Goal: Task Accomplishment & Management: Use online tool/utility

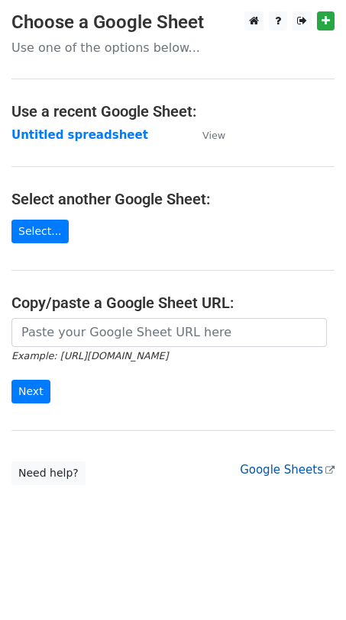
click at [271, 475] on link "Google Sheets" at bounding box center [287, 470] width 95 height 14
click at [76, 138] on strong "Untitled spreadsheet" at bounding box center [79, 135] width 137 height 14
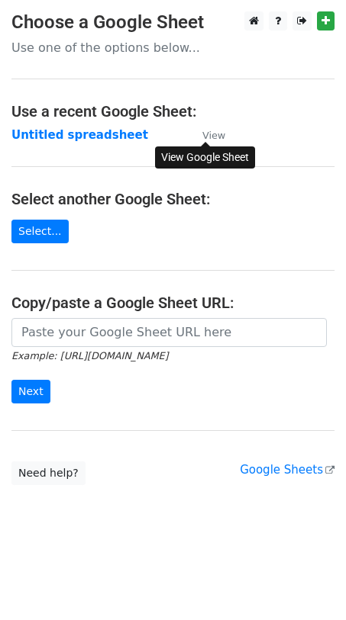
click at [217, 134] on small "View" at bounding box center [213, 135] width 23 height 11
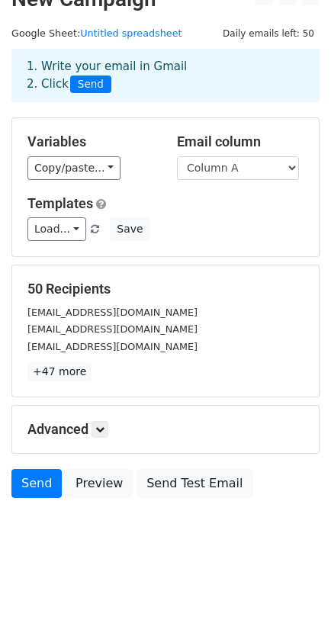
scroll to position [33, 0]
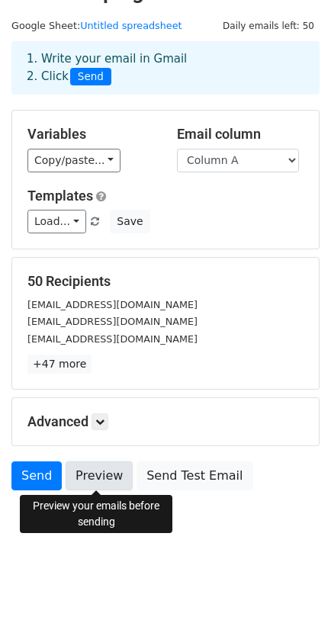
click at [100, 482] on link "Preview" at bounding box center [99, 476] width 67 height 29
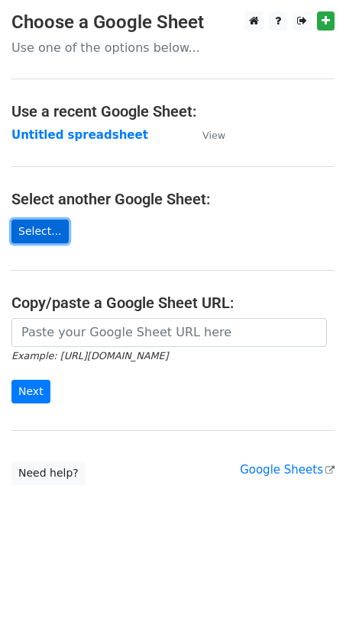
click at [44, 232] on link "Select..." at bounding box center [39, 232] width 57 height 24
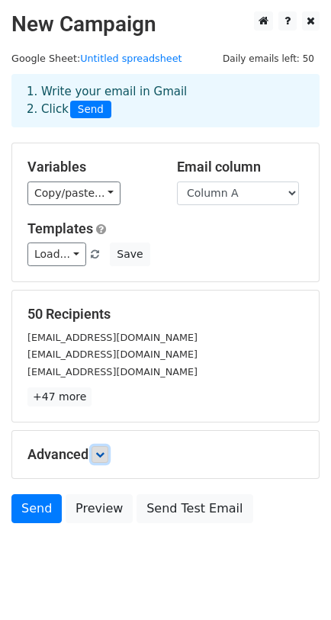
click at [108, 456] on link at bounding box center [100, 454] width 17 height 17
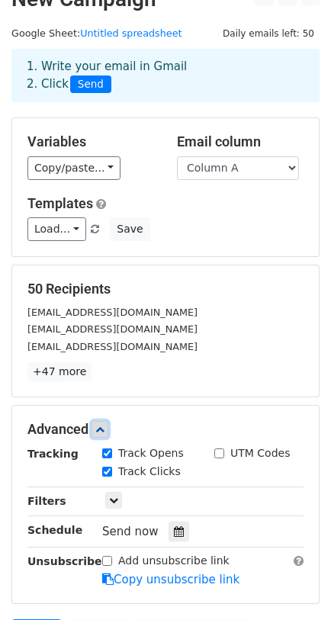
scroll to position [26, 0]
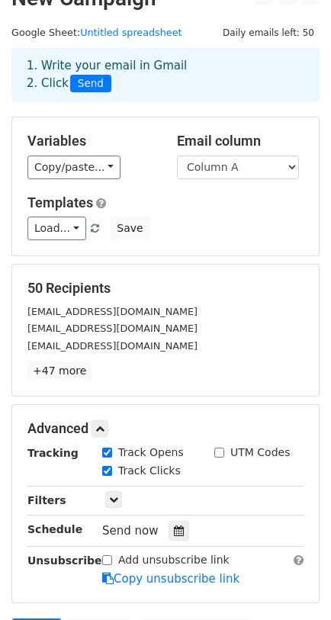
click at [149, 524] on span "Send now" at bounding box center [130, 531] width 56 height 14
click at [105, 424] on icon at bounding box center [99, 428] width 9 height 9
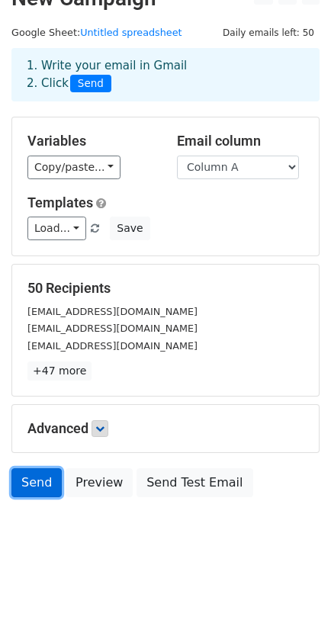
click at [50, 474] on link "Send" at bounding box center [36, 482] width 50 height 29
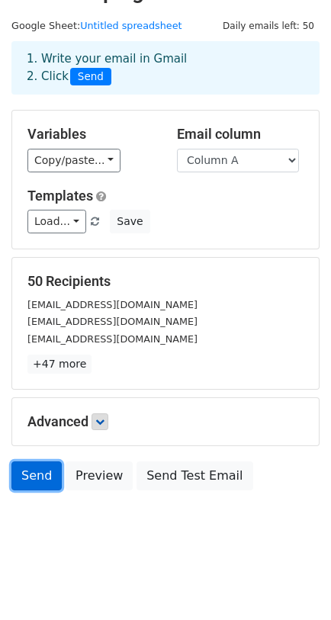
click at [34, 475] on link "Send" at bounding box center [36, 476] width 50 height 29
click at [31, 486] on link "Send" at bounding box center [36, 476] width 50 height 29
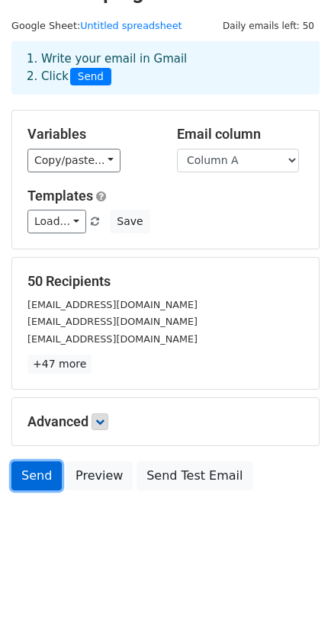
click at [31, 486] on link "Send" at bounding box center [36, 476] width 50 height 29
